Goal: Information Seeking & Learning: Compare options

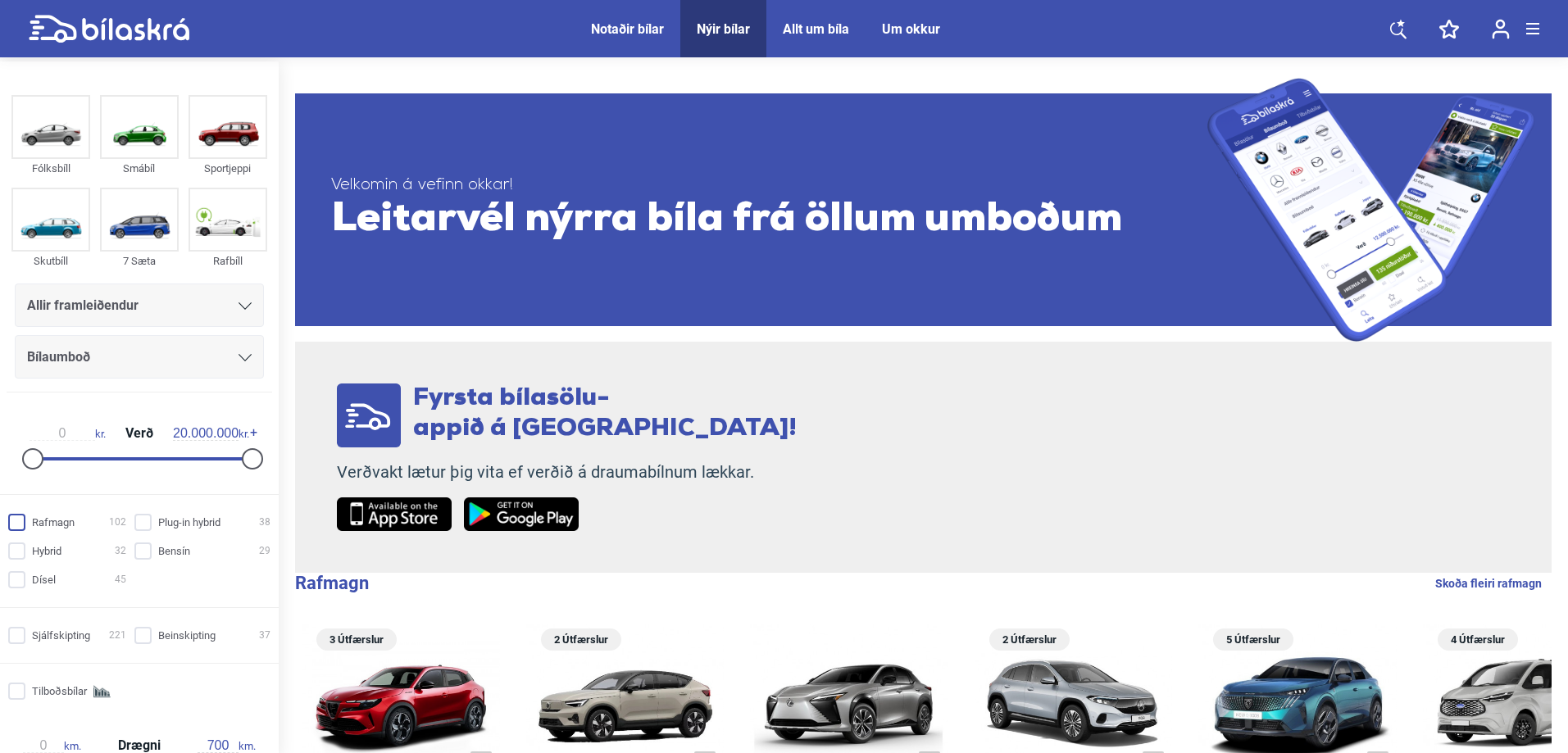
click at [21, 522] on input "Rafmagn 102" at bounding box center [70, 523] width 118 height 17
checkbox input "true"
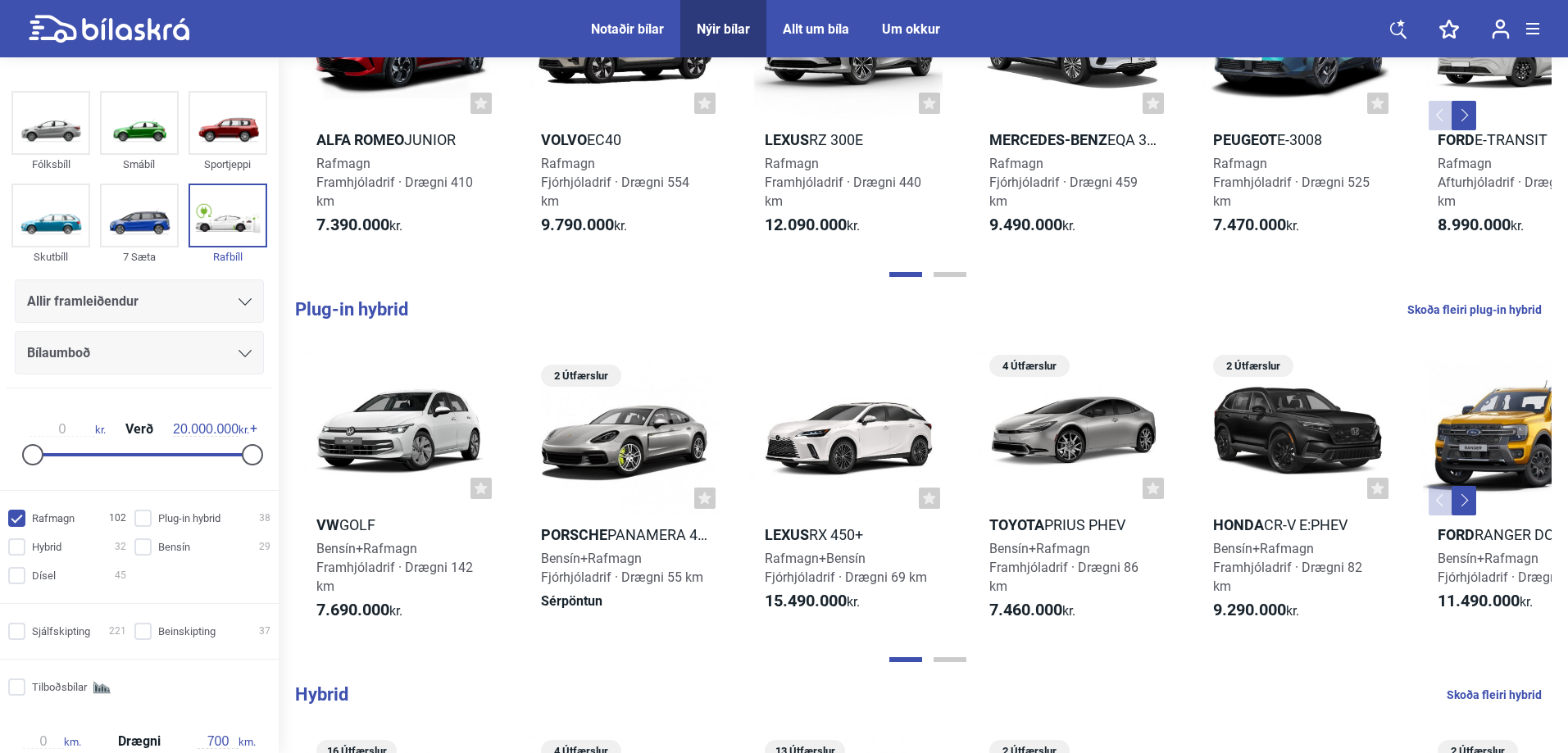
scroll to position [82, 0]
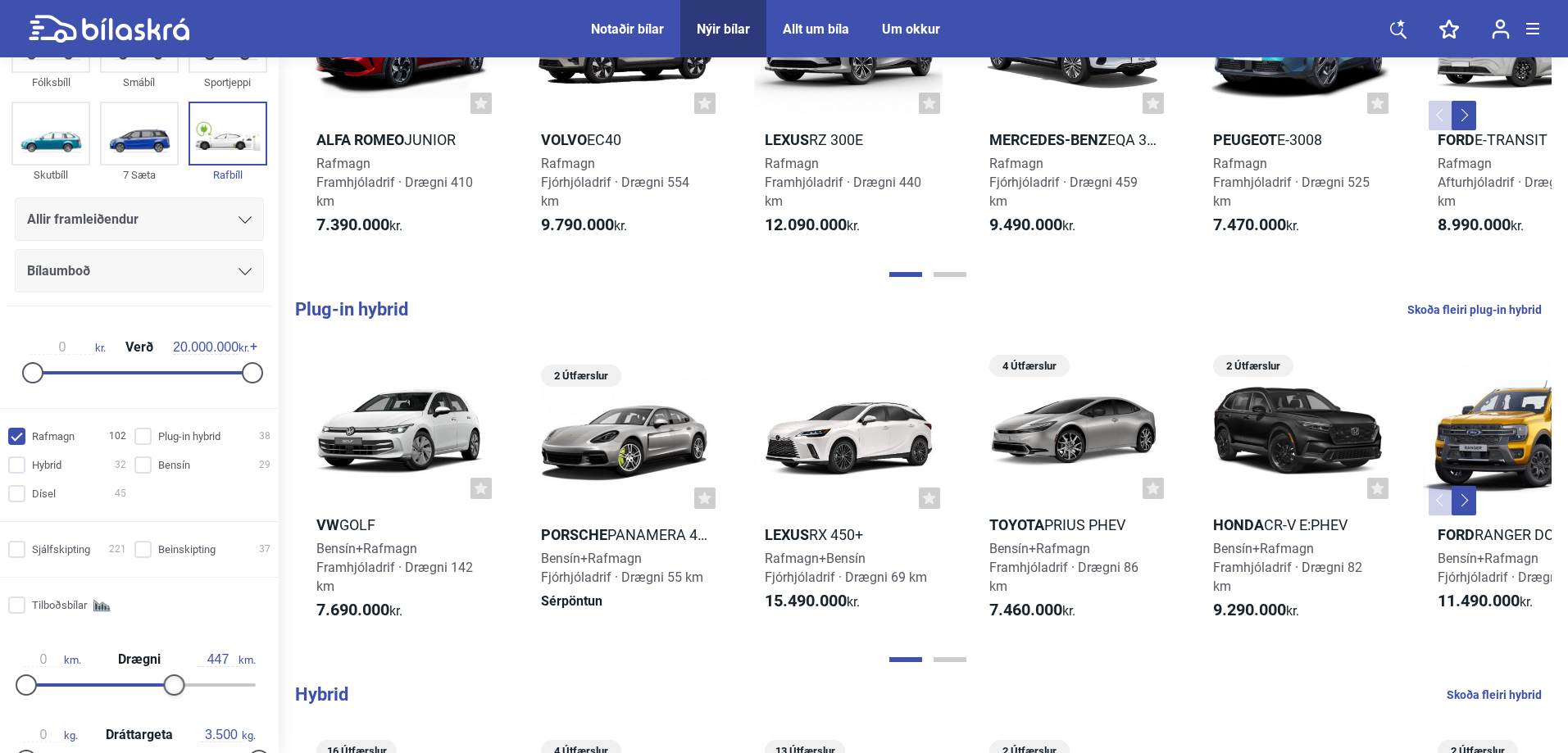
type input "450"
drag, startPoint x: 248, startPoint y: 682, endPoint x: 166, endPoint y: 684, distance: 82.0
click at [166, 684] on div at bounding box center [174, 684] width 21 height 21
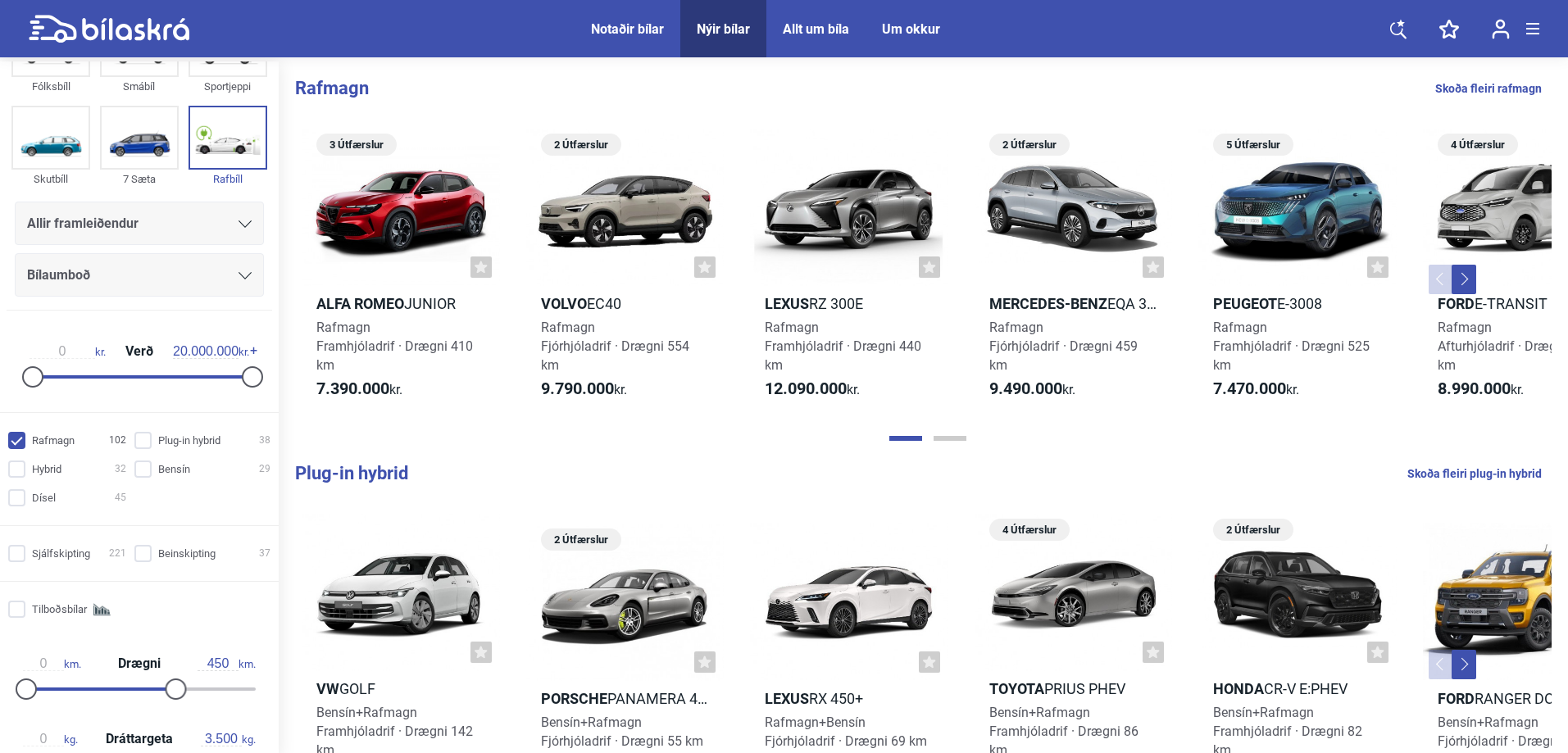
click at [12, 443] on input "Rafmagn 102" at bounding box center [70, 441] width 118 height 17
checkbox input "false"
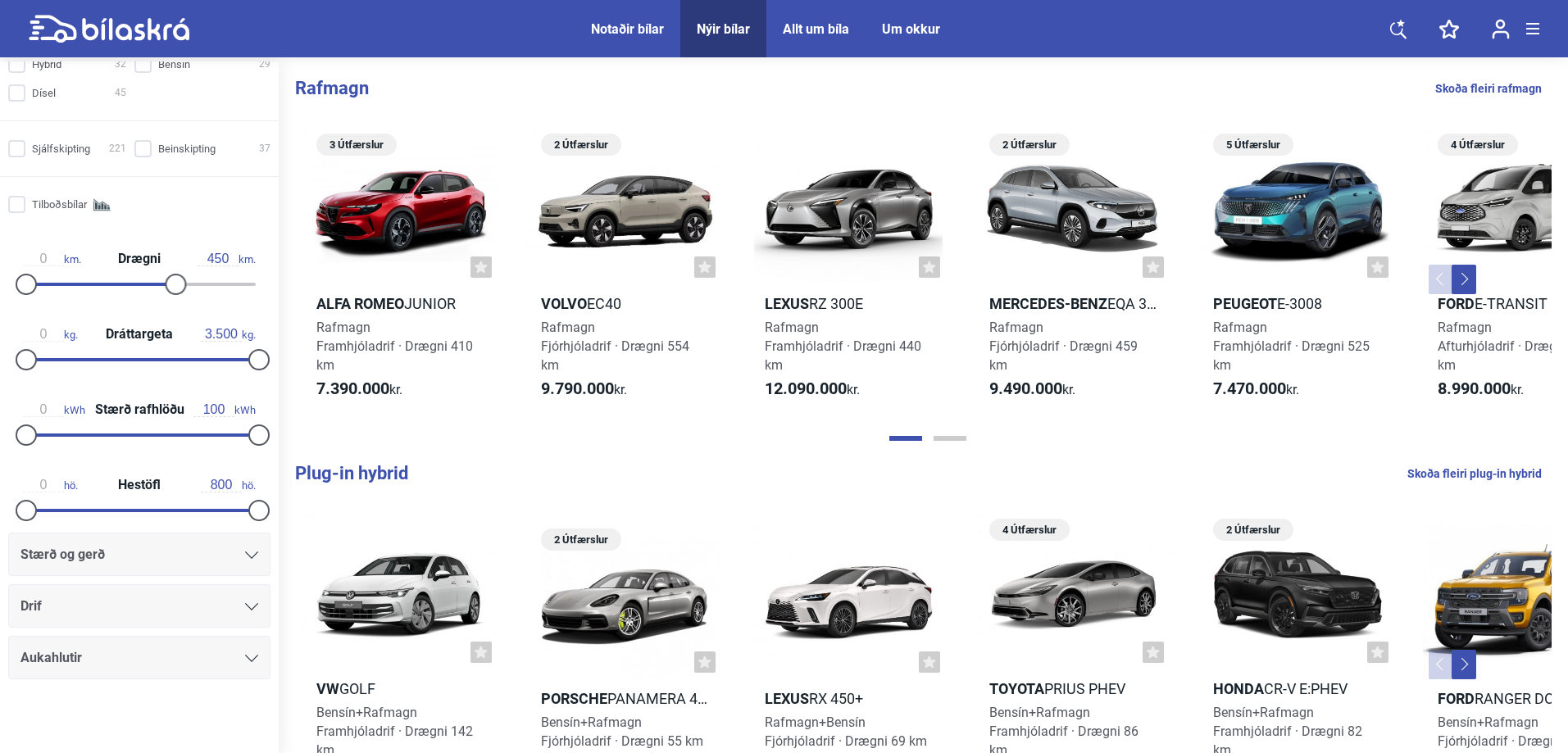
scroll to position [491, 0]
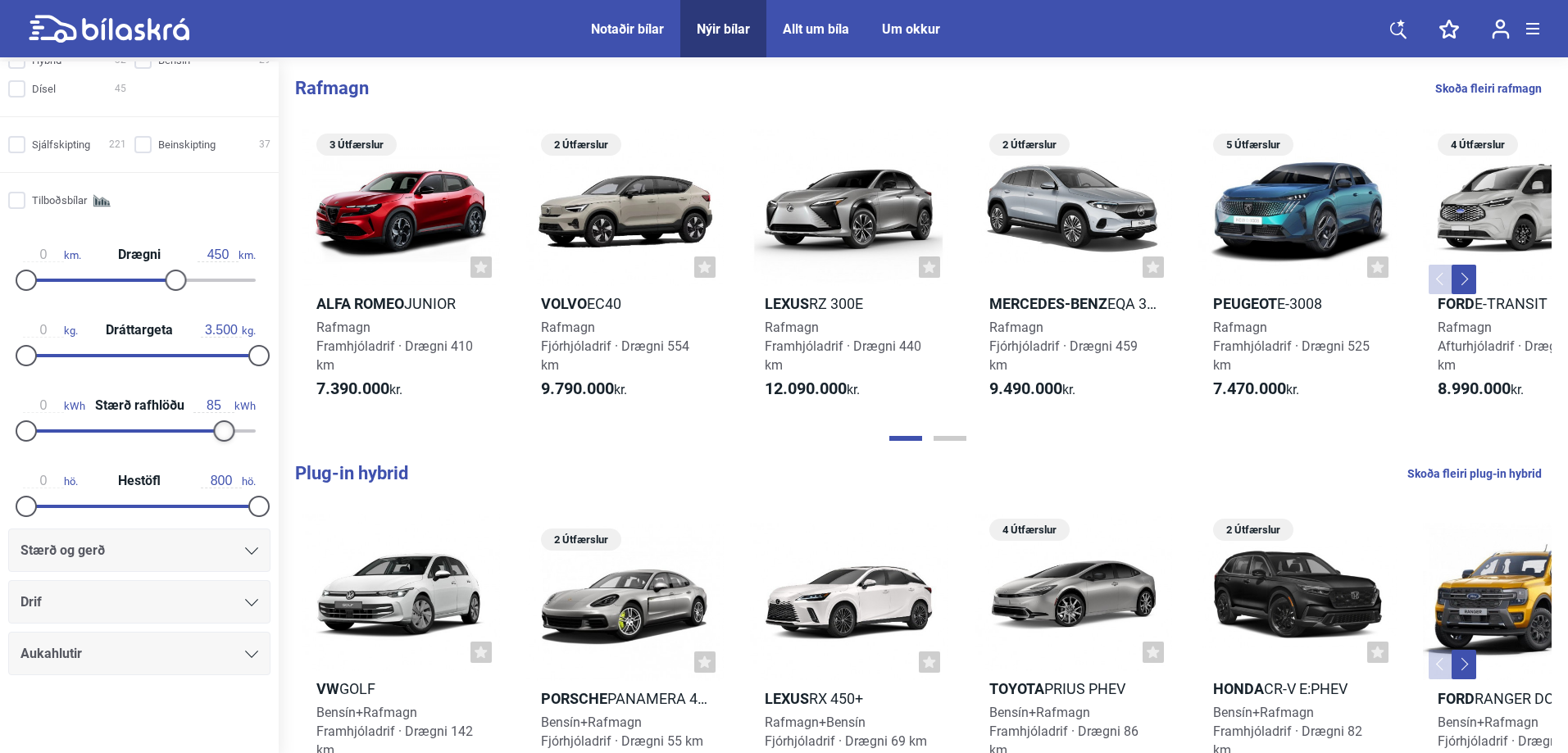
type input "86"
drag, startPoint x: 248, startPoint y: 428, endPoint x: 215, endPoint y: 431, distance: 33.1
click at [215, 431] on div at bounding box center [225, 430] width 21 height 21
drag, startPoint x: 248, startPoint y: 355, endPoint x: 217, endPoint y: 354, distance: 31.0
click at [222, 354] on div at bounding box center [232, 356] width 21 height 21
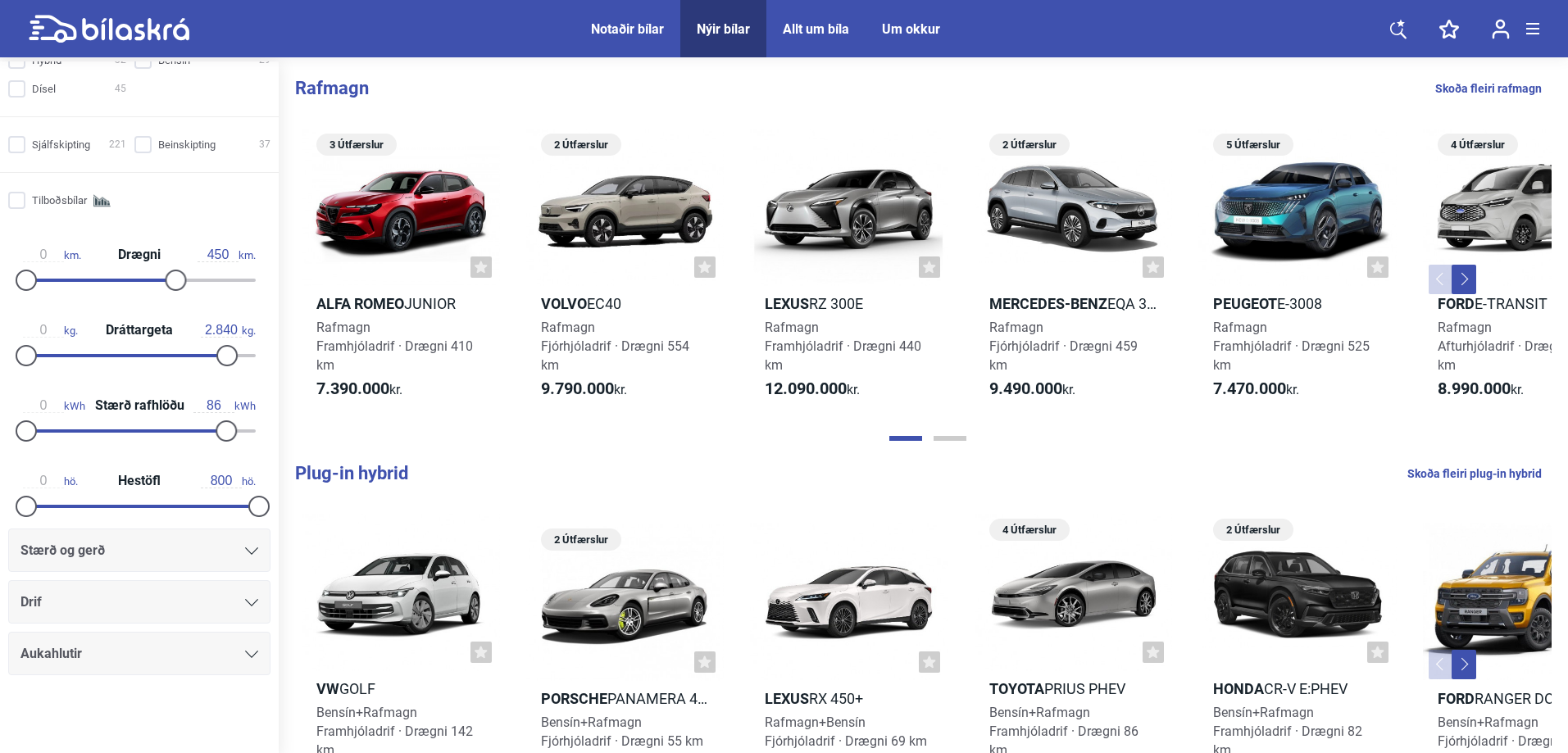
drag, startPoint x: 217, startPoint y: 354, endPoint x: 206, endPoint y: 361, distance: 13.0
click at [216, 361] on div at bounding box center [226, 356] width 21 height 21
type input "1.960"
drag, startPoint x: 208, startPoint y: 350, endPoint x: 150, endPoint y: 358, distance: 58.5
click at [150, 358] on div at bounding box center [156, 356] width 21 height 21
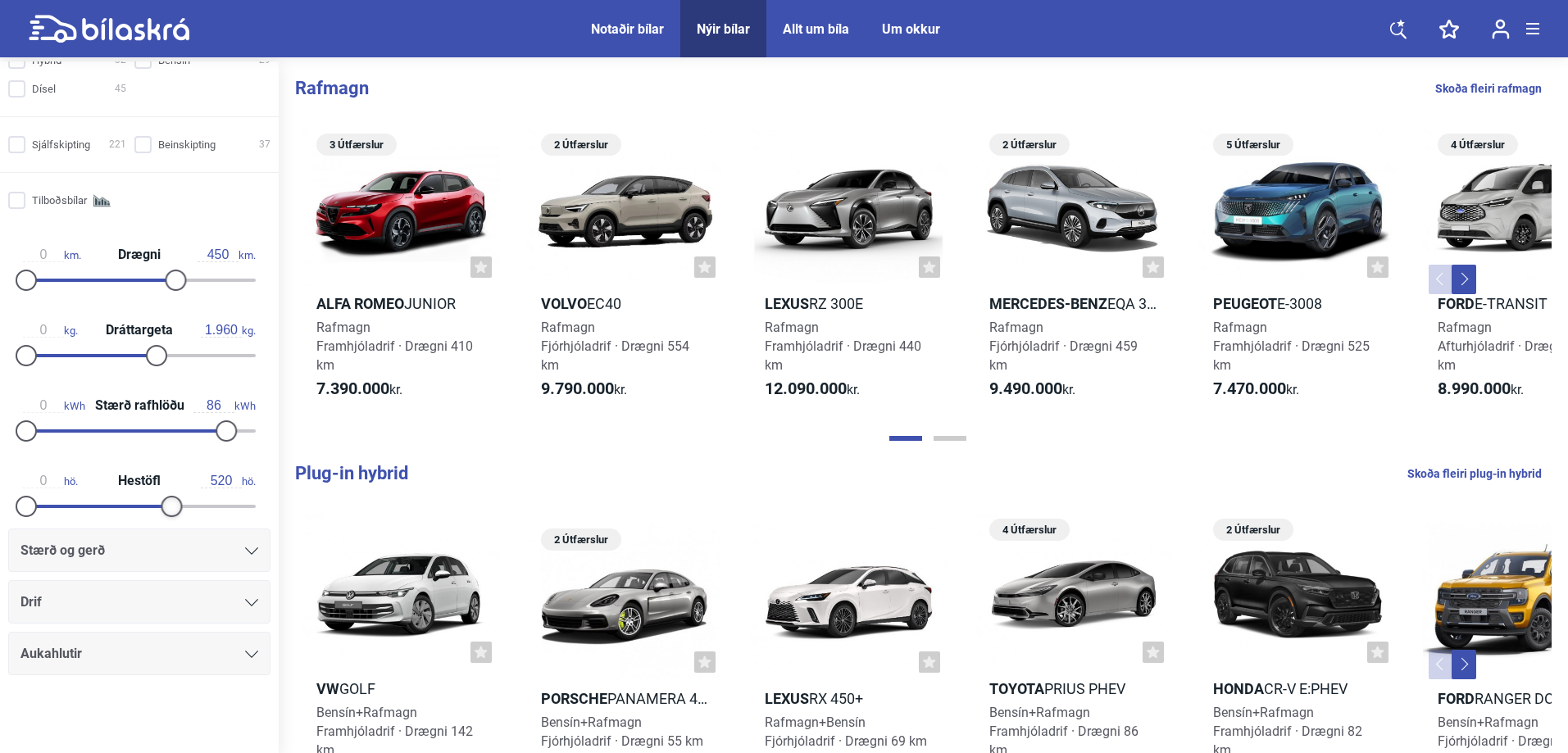
type input "530"
drag, startPoint x: 251, startPoint y: 500, endPoint x: 174, endPoint y: 505, distance: 77.2
click at [174, 505] on div at bounding box center [179, 506] width 21 height 21
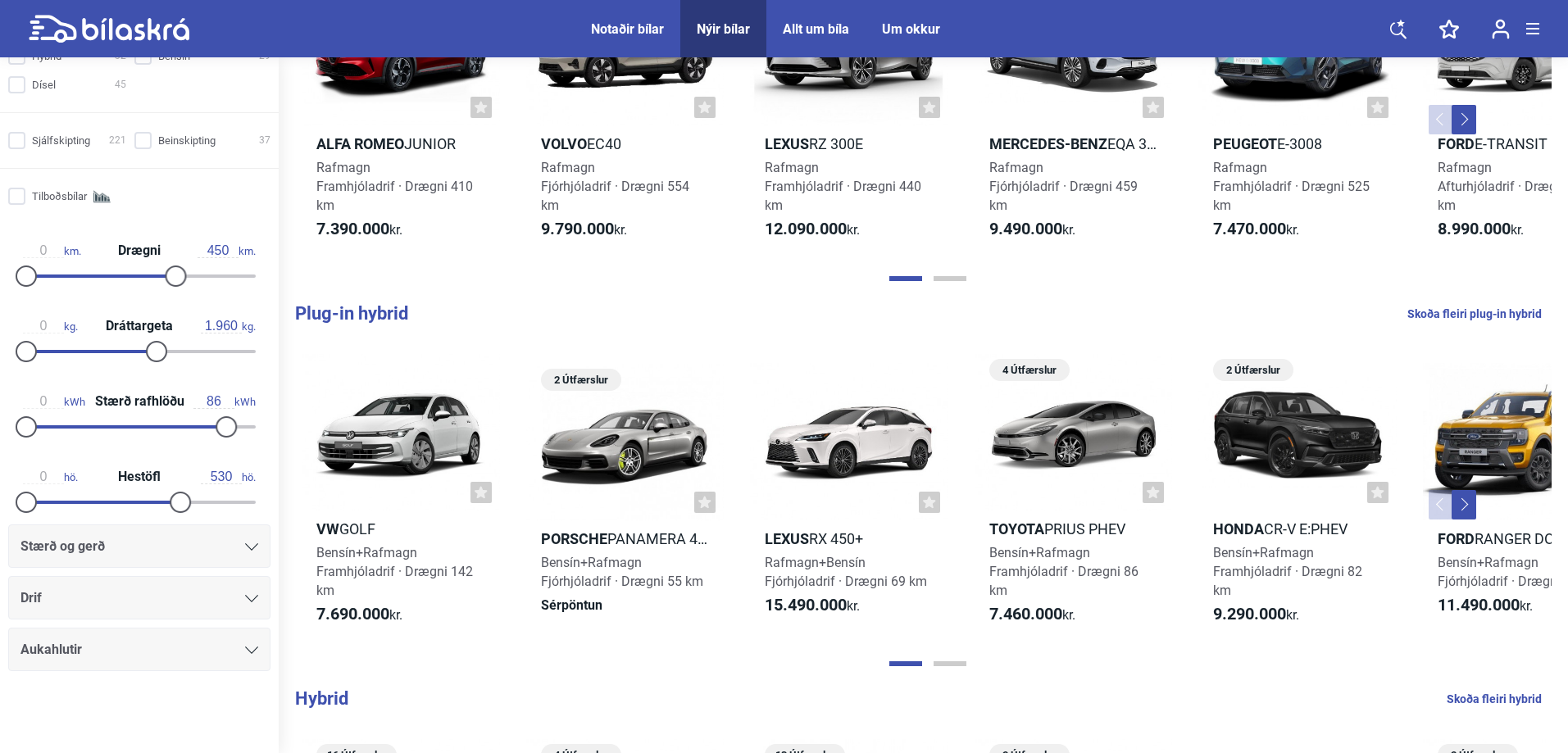
scroll to position [164, 0]
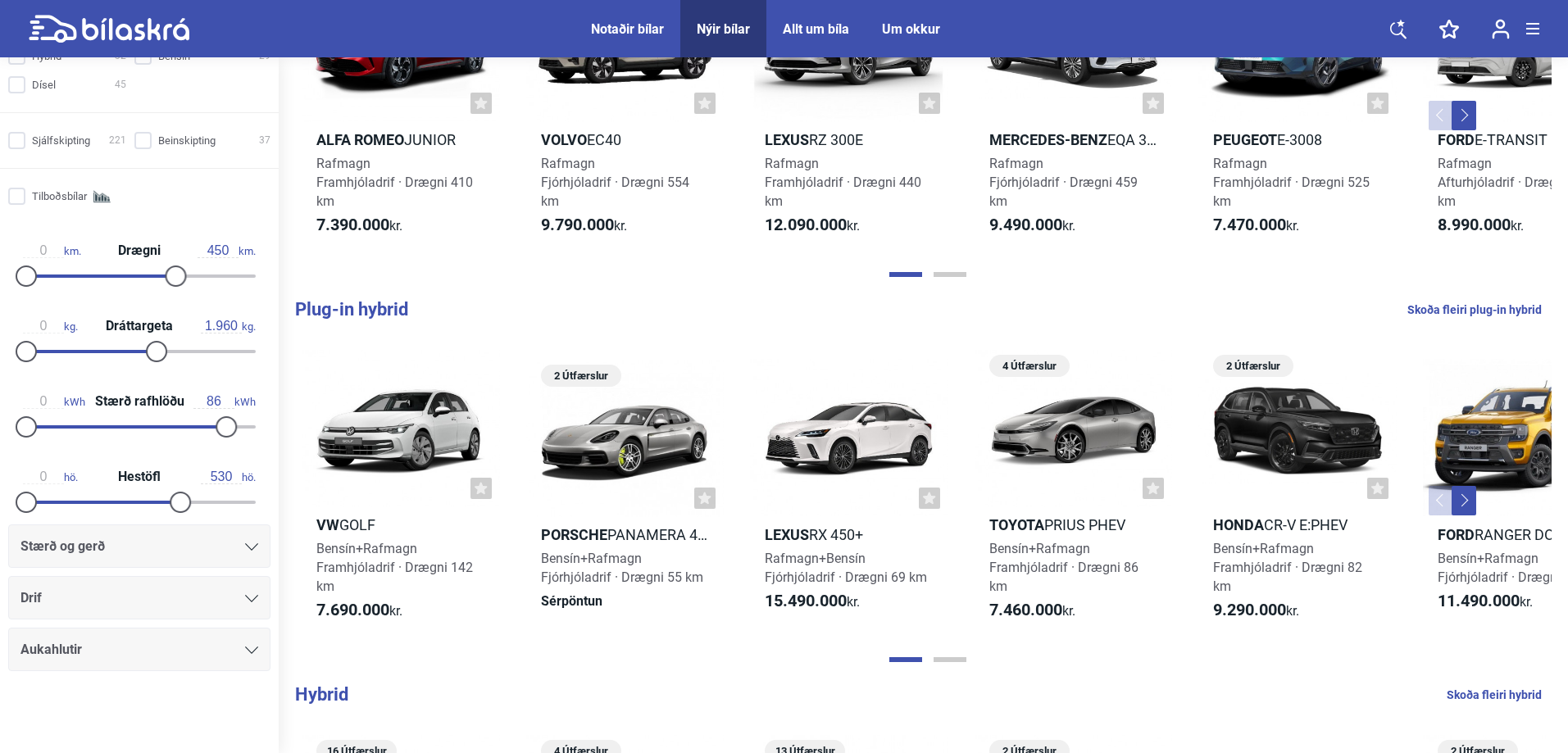
click at [246, 544] on icon at bounding box center [251, 547] width 13 height 7
click at [245, 599] on icon at bounding box center [251, 599] width 13 height 7
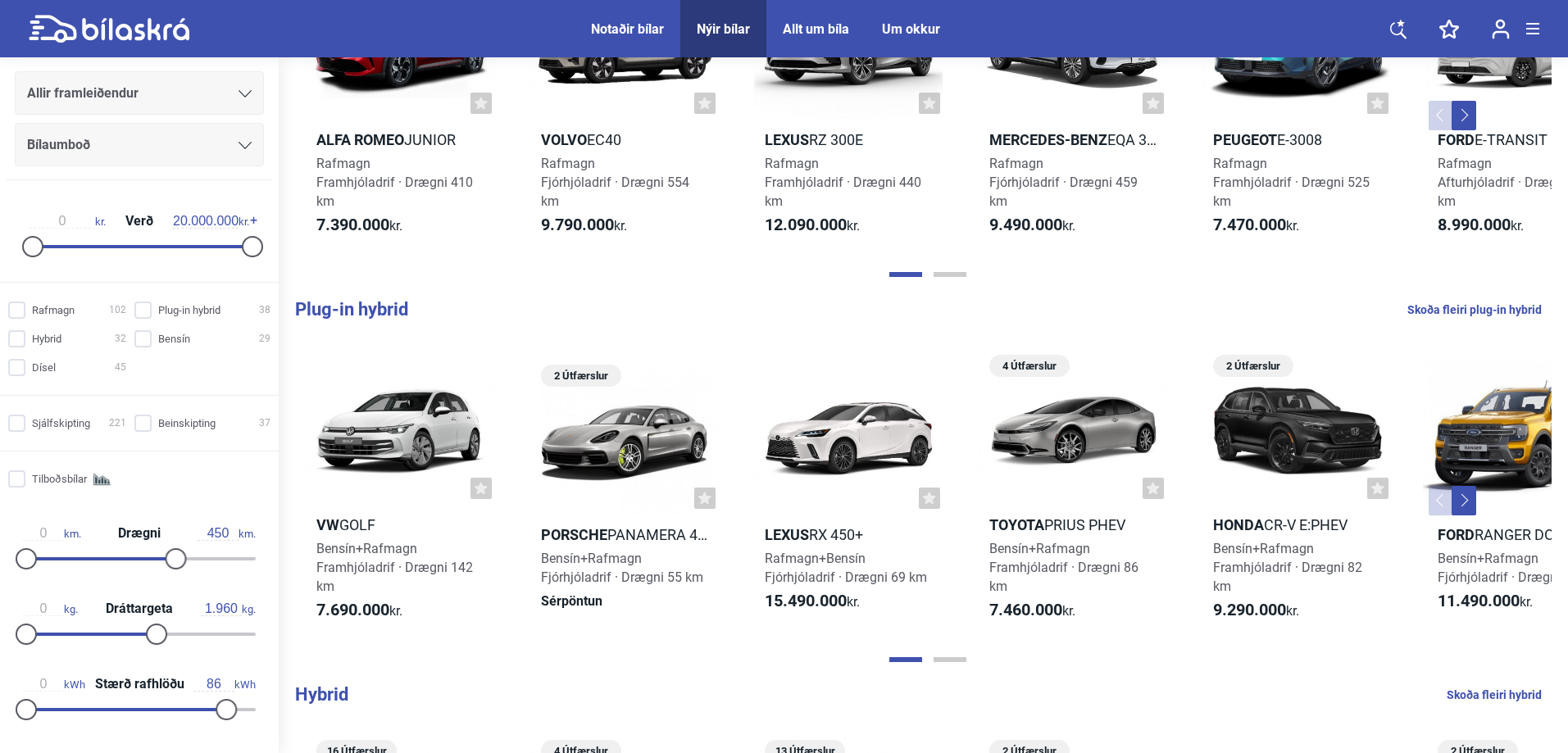
scroll to position [163, 0]
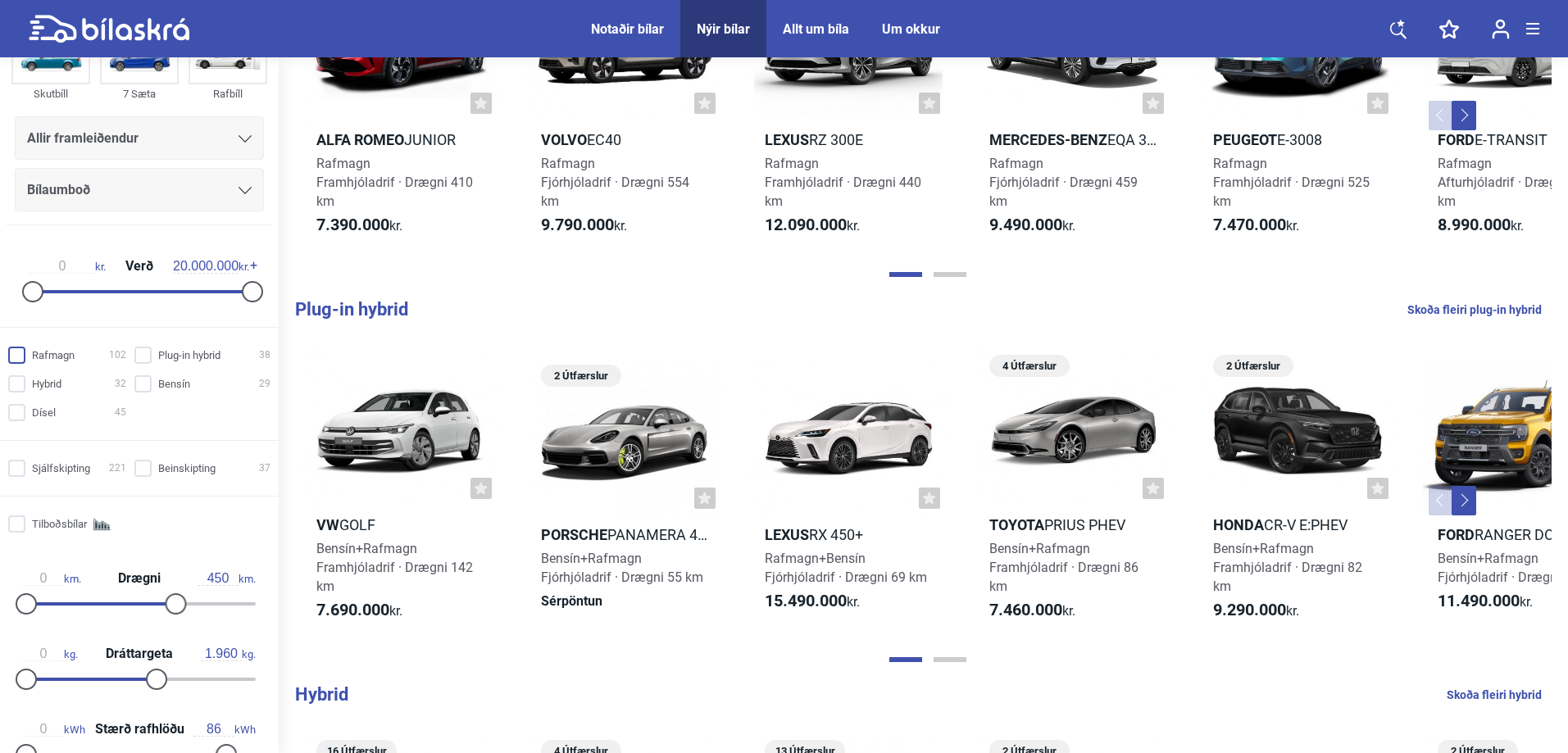
click at [21, 358] on input "Rafmagn 102" at bounding box center [70, 356] width 118 height 17
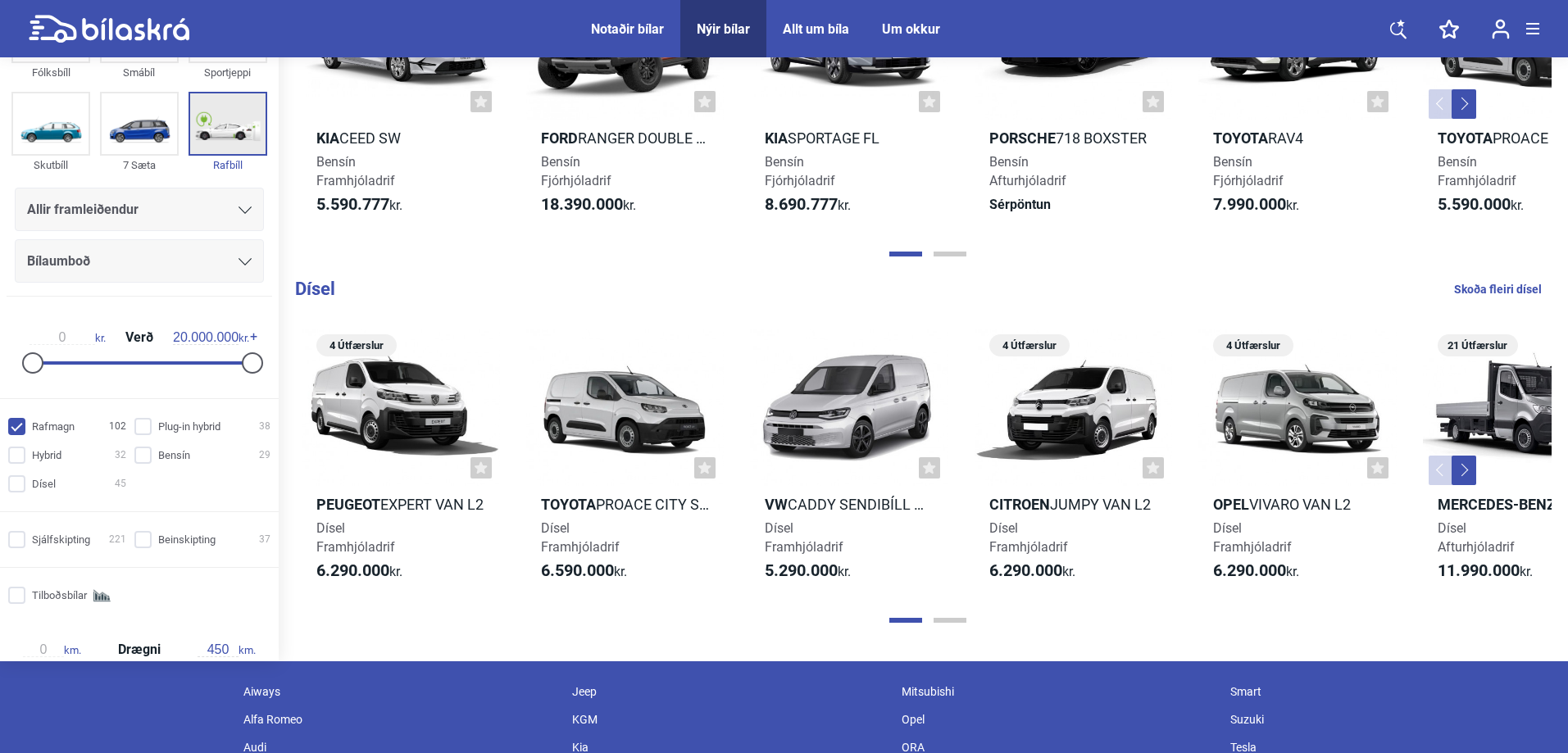
click at [224, 129] on img at bounding box center [228, 124] width 76 height 61
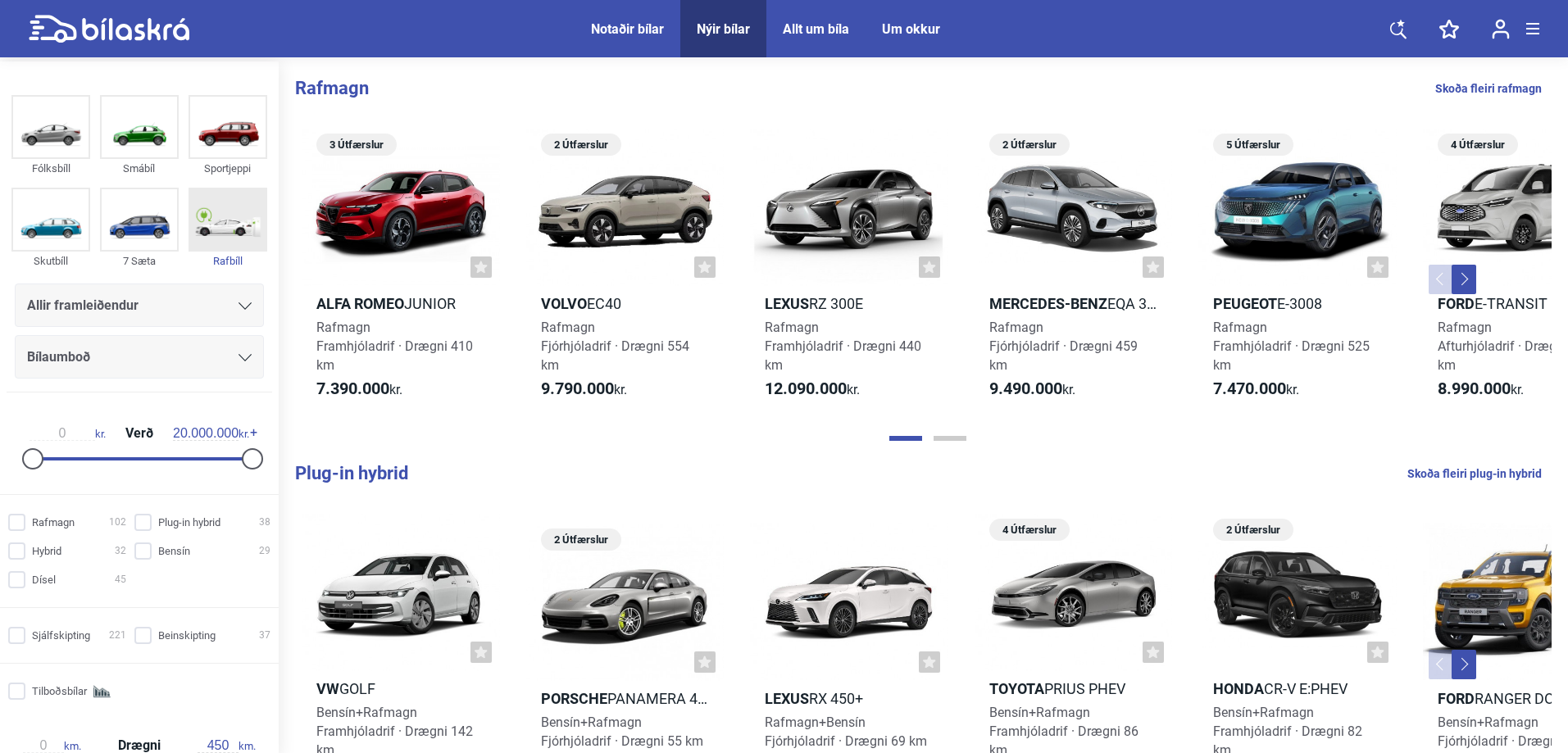
click at [220, 230] on img at bounding box center [228, 219] width 76 height 61
checkbox input "true"
click at [239, 308] on icon at bounding box center [245, 306] width 13 height 7
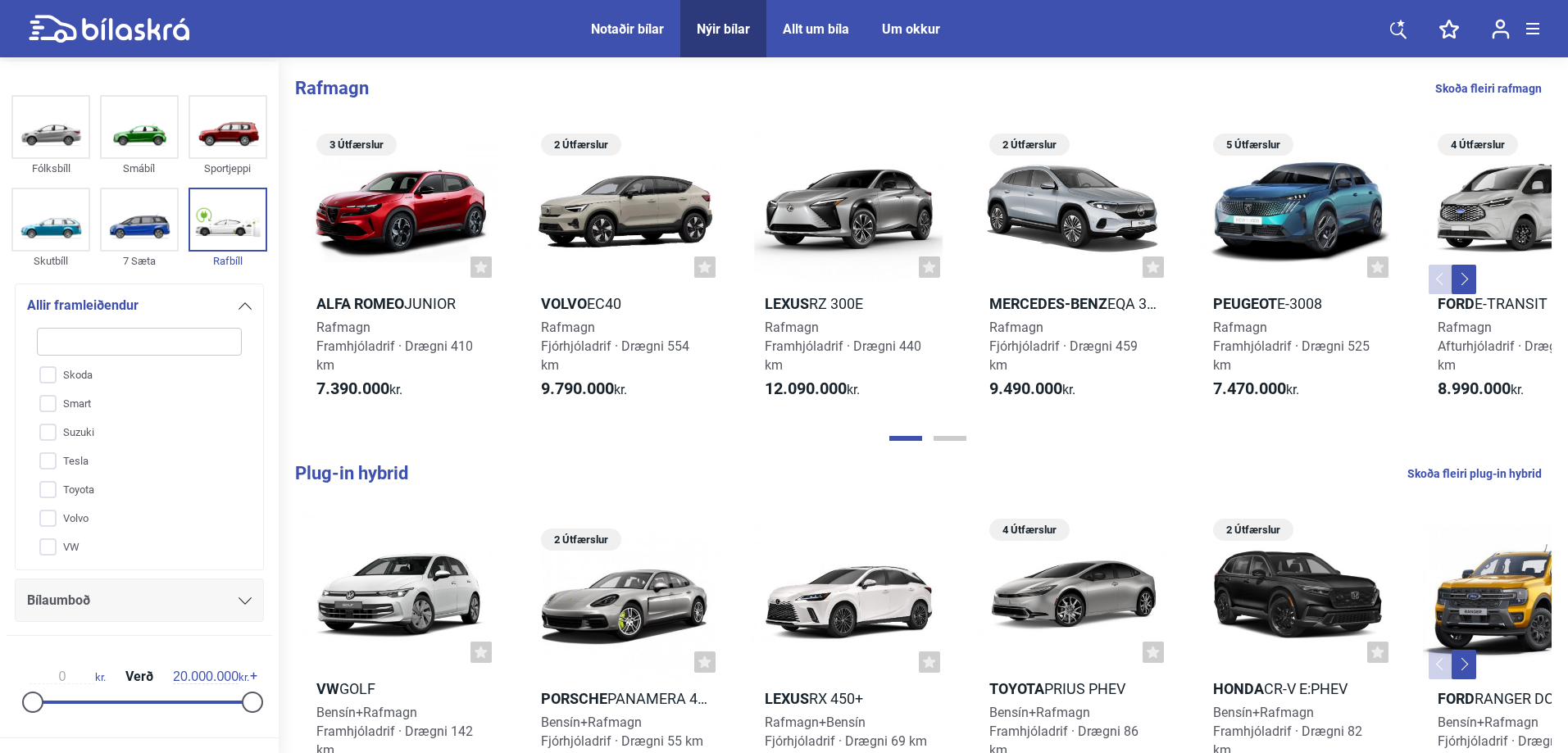
scroll to position [665, 0]
click at [52, 461] on input "Tesla" at bounding box center [128, 460] width 206 height 29
checkbox input "true"
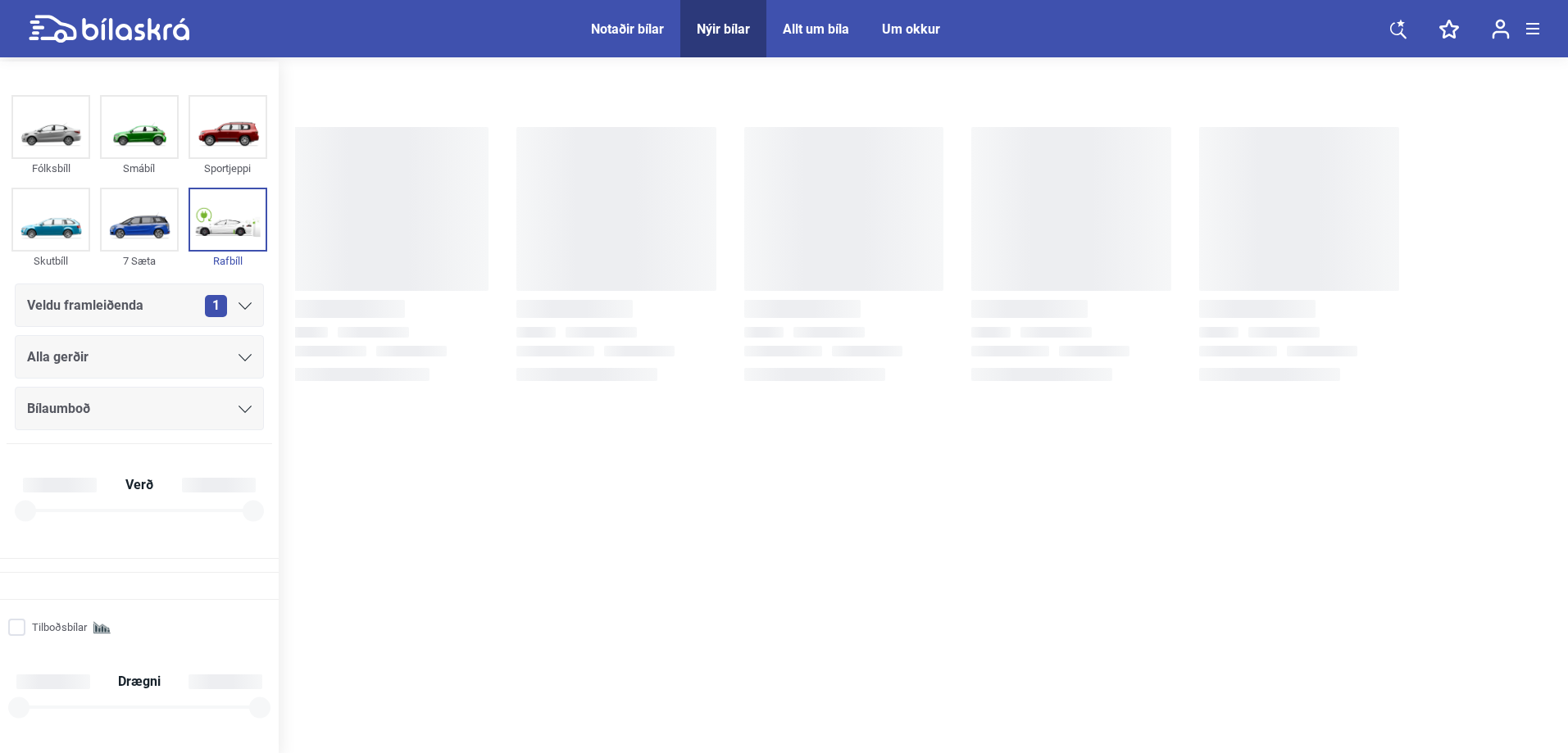
click at [906, 28] on div "Um okkur" at bounding box center [911, 29] width 58 height 16
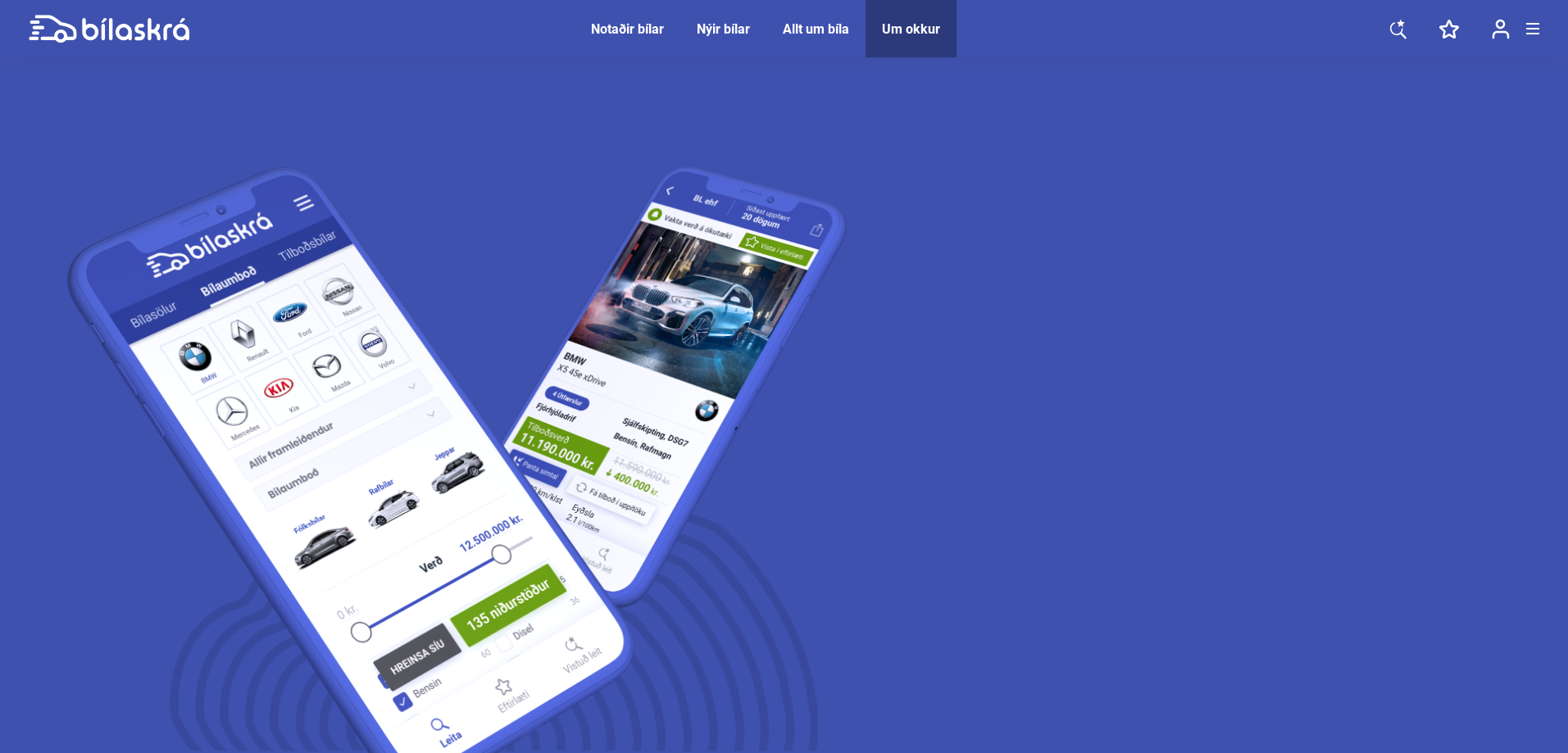
click at [803, 26] on div "Allt um bíla" at bounding box center [815, 29] width 67 height 16
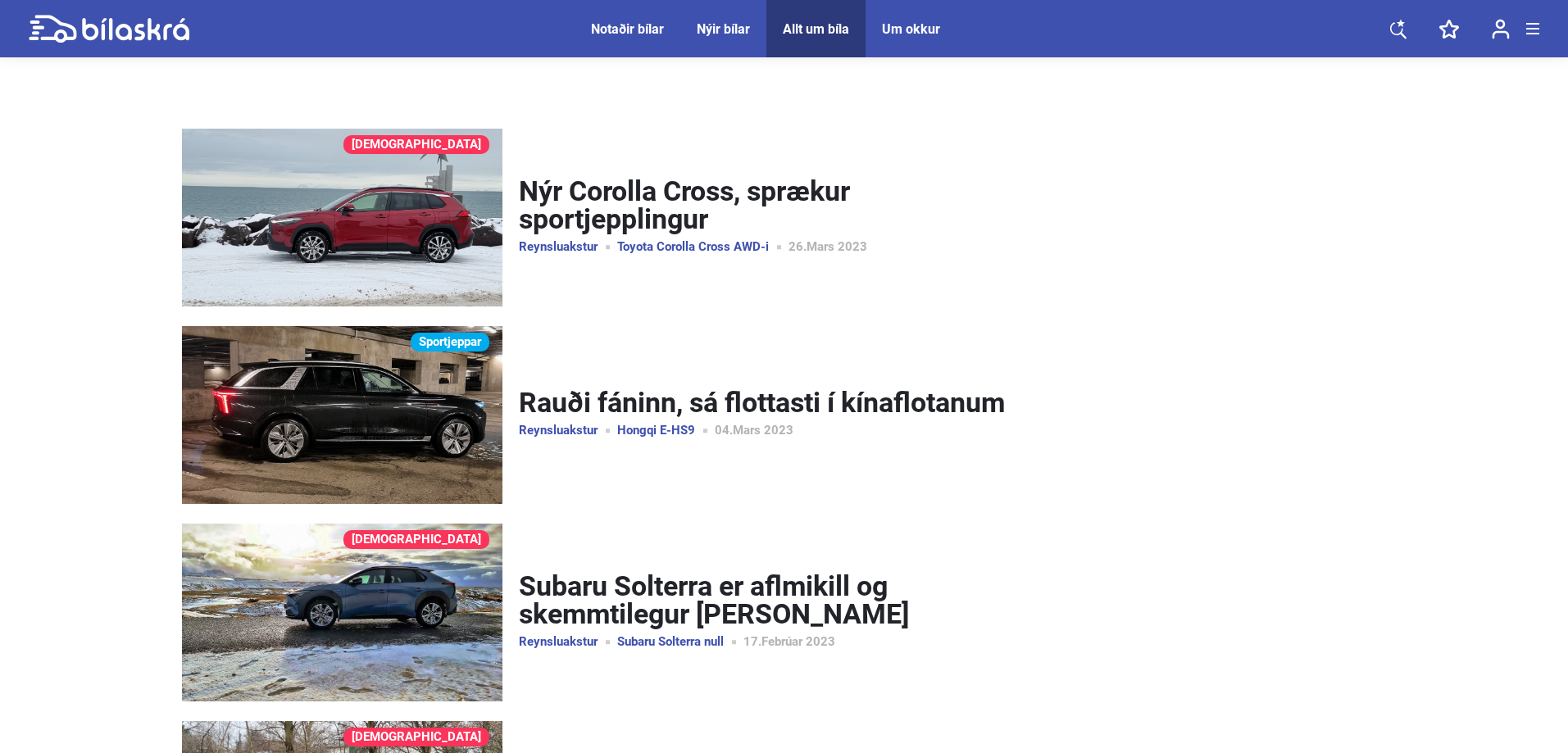
click at [714, 33] on div "Nýir bílar" at bounding box center [724, 29] width 54 height 16
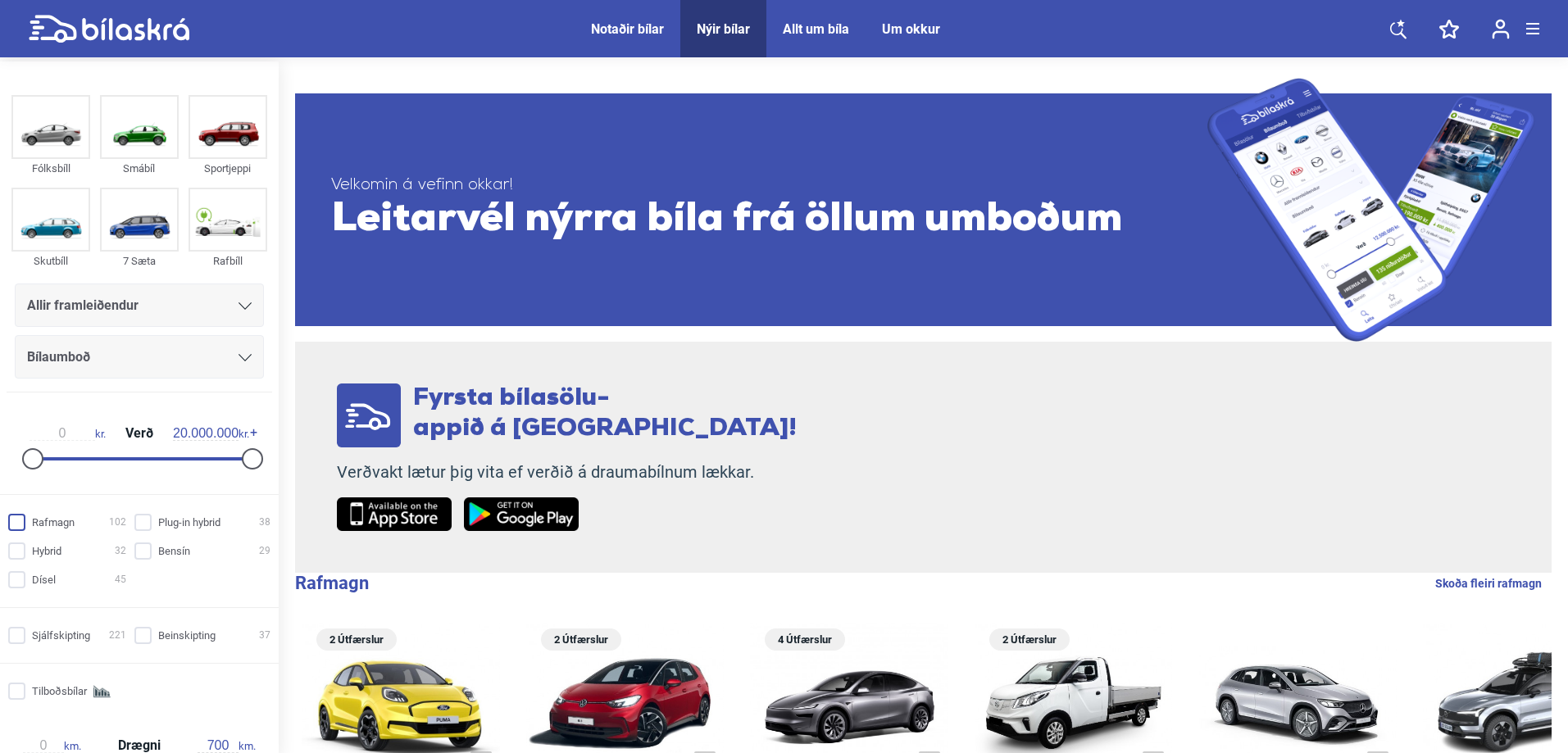
click at [12, 518] on input "Rafmagn 102" at bounding box center [70, 523] width 118 height 17
checkbox input "true"
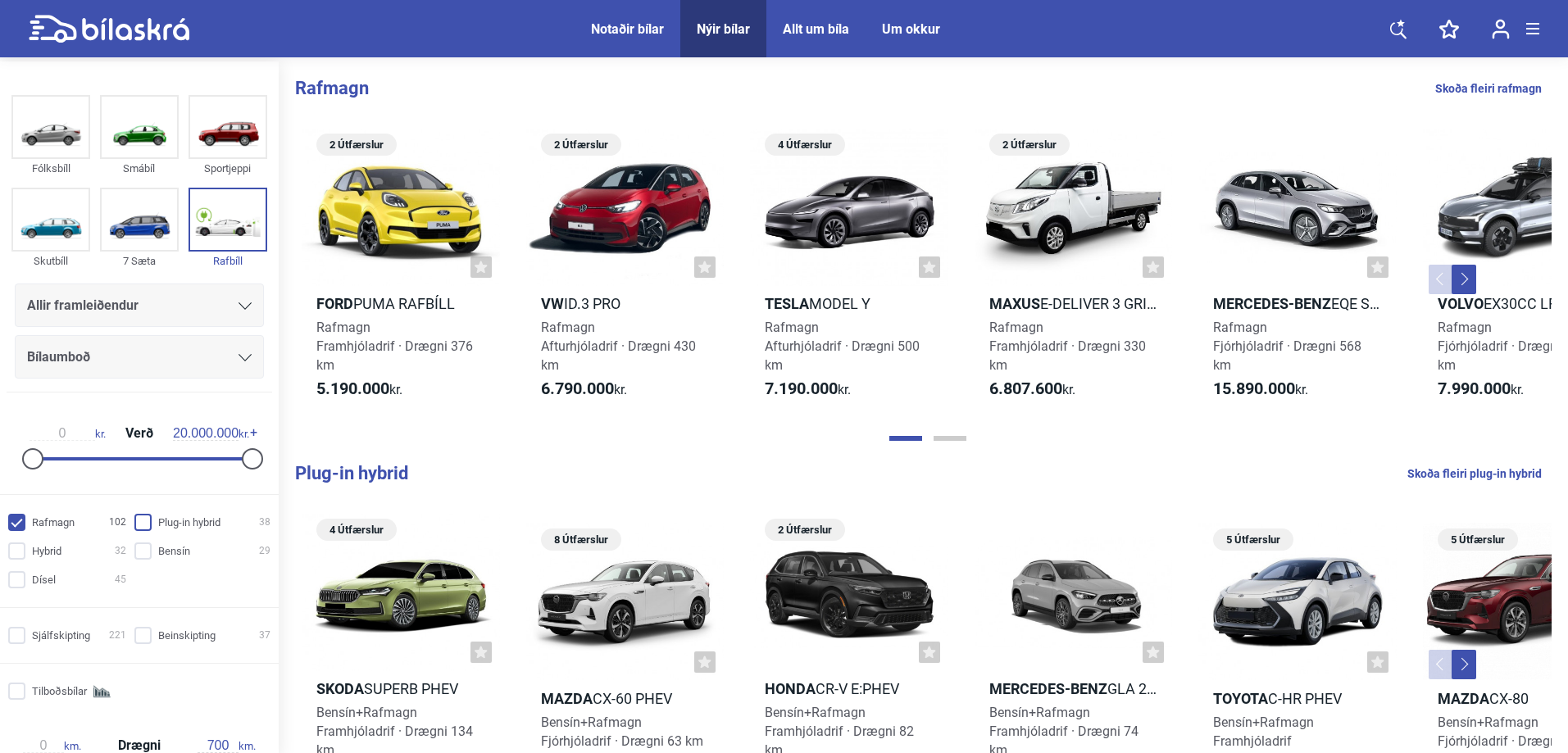
click at [141, 524] on input "Plug-in hybrid 38" at bounding box center [204, 523] width 136 height 17
checkbox input "false"
click at [16, 552] on input "Hybrid 32" at bounding box center [70, 552] width 118 height 17
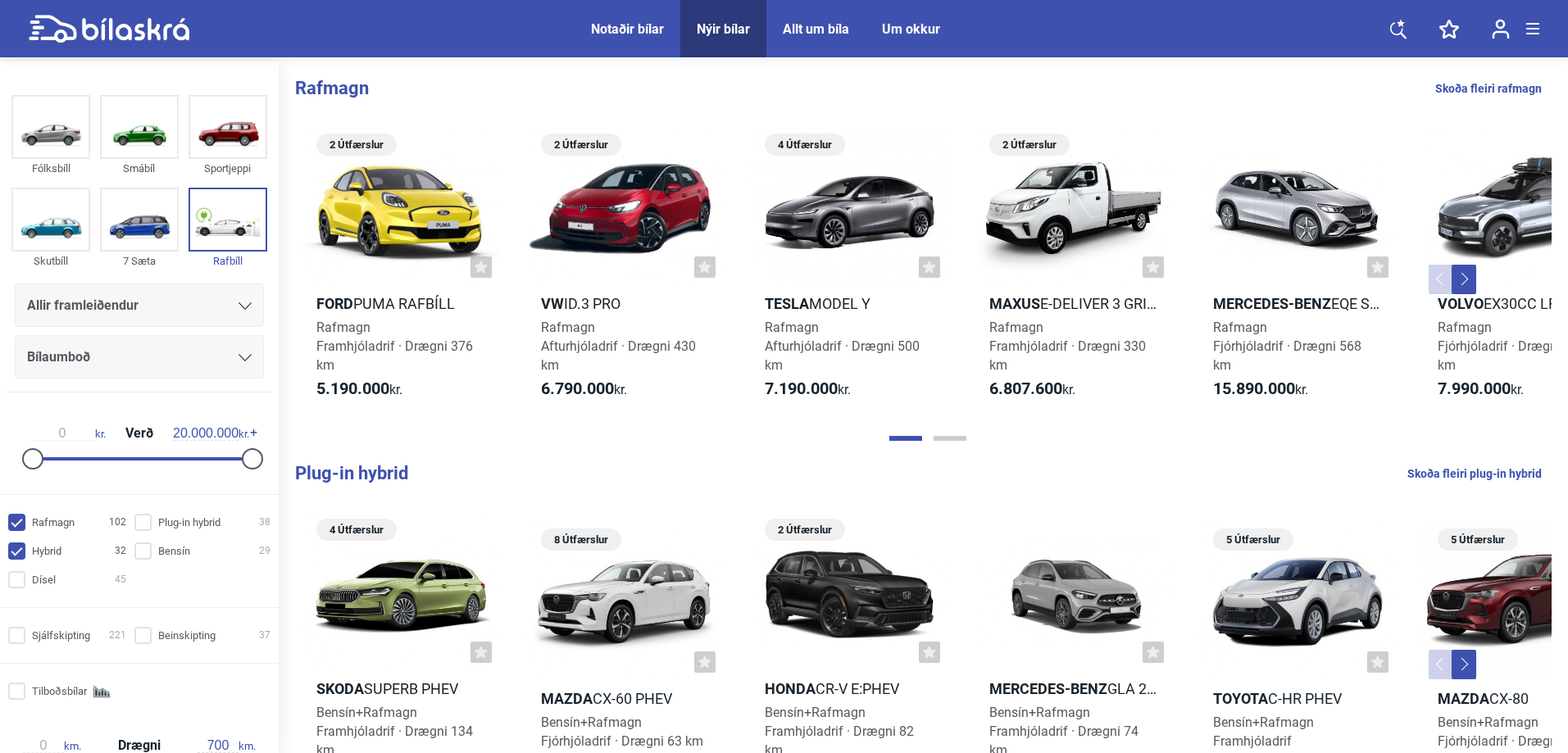
checkbox input "false"
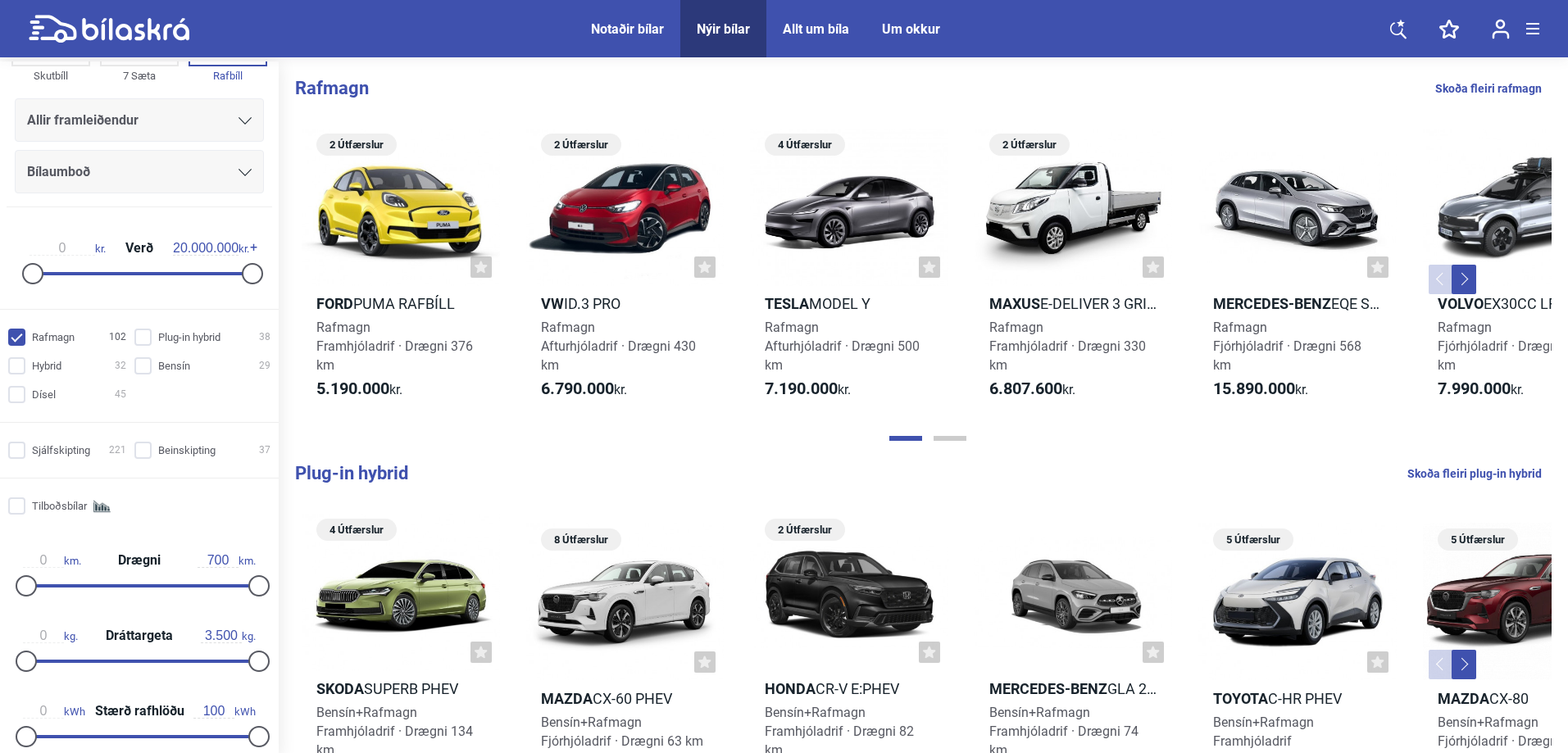
scroll to position [246, 0]
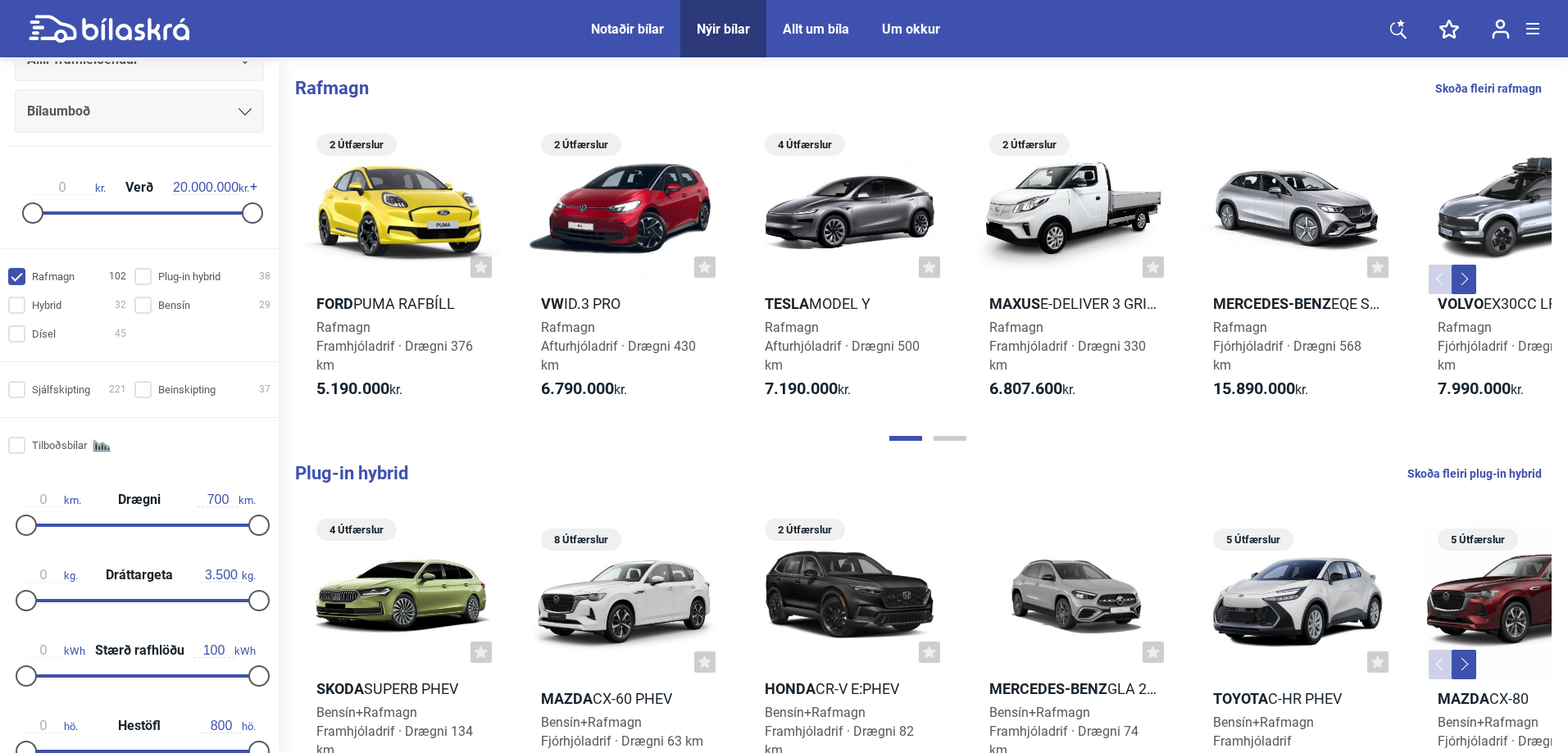
click at [604, 23] on div "Notaðir bílar" at bounding box center [626, 29] width 73 height 16
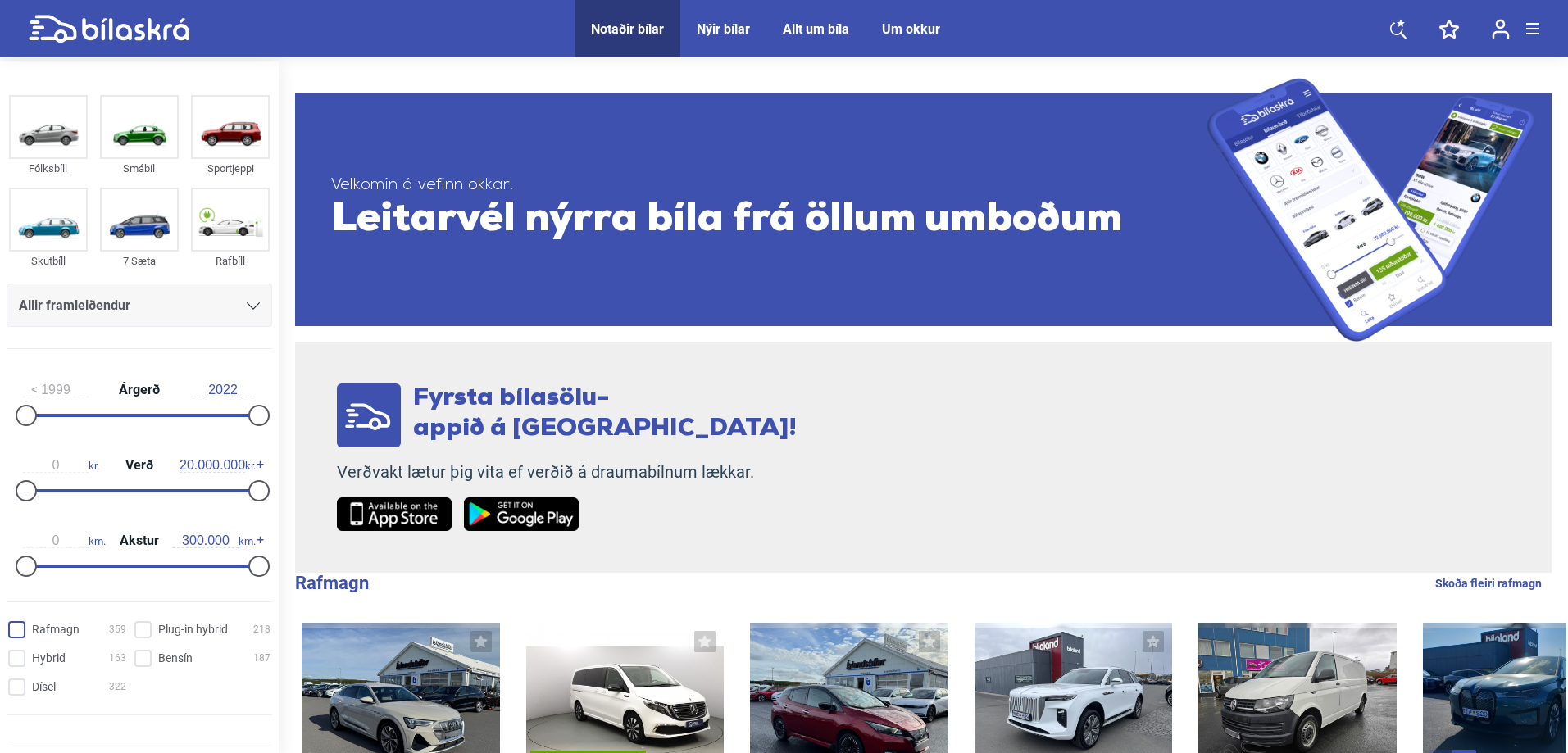
click at [12, 632] on input "Rafmagn 359" at bounding box center [70, 630] width 118 height 17
checkbox input "true"
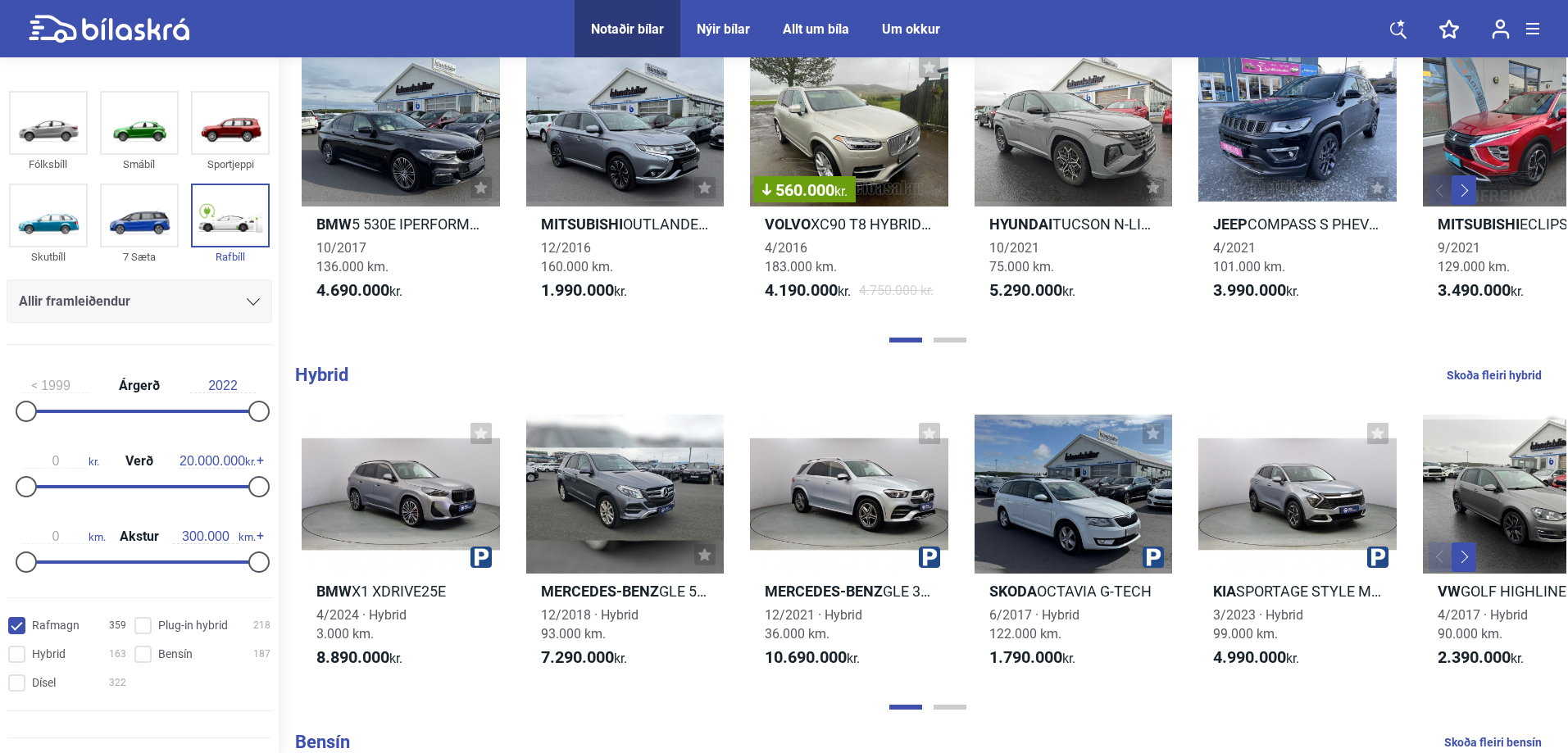
scroll to position [574, 0]
